Goal: Go to known website

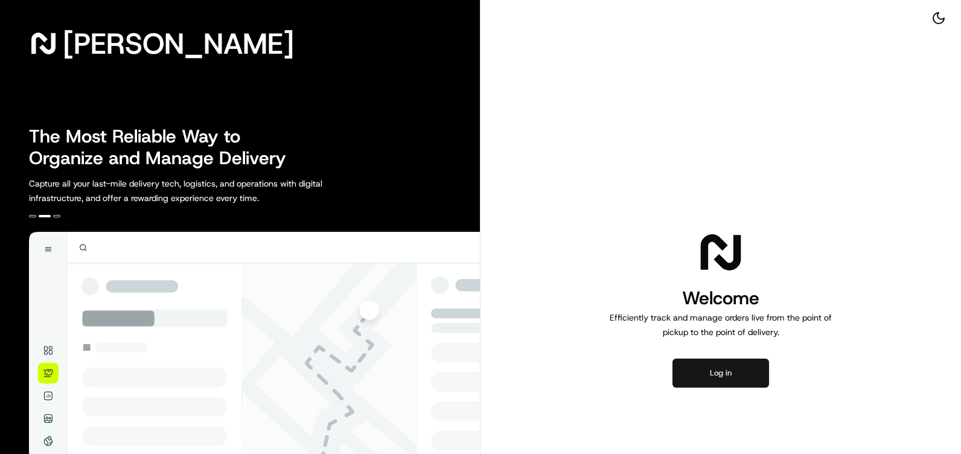
click at [746, 363] on button "Log in" at bounding box center [720, 372] width 97 height 29
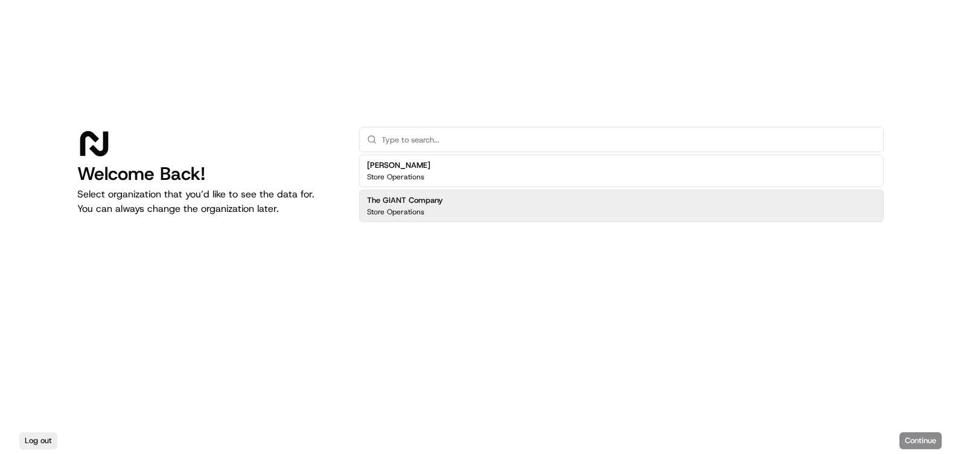
click at [495, 206] on div "The GIANT Company Store Operations" at bounding box center [621, 205] width 524 height 33
click at [901, 434] on button "Continue" at bounding box center [920, 440] width 42 height 17
